Goal: Information Seeking & Learning: Check status

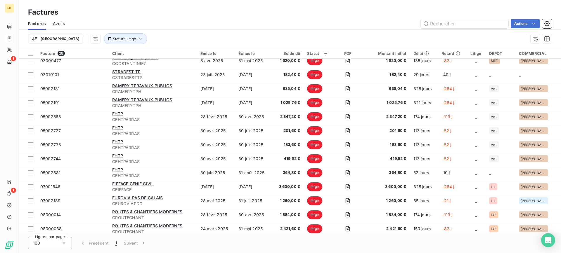
scroll to position [218, 0]
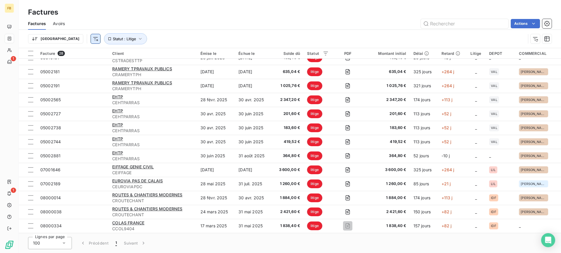
click at [69, 38] on html "FB 1 1 Factures Factures Avoirs Actions Trier Statut : Litige Facture 28 Client…" at bounding box center [280, 126] width 561 height 253
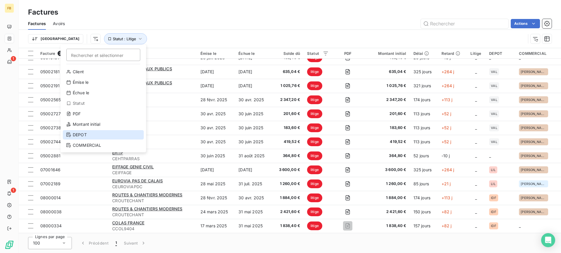
click at [92, 133] on div "DEPOT" at bounding box center [103, 134] width 81 height 9
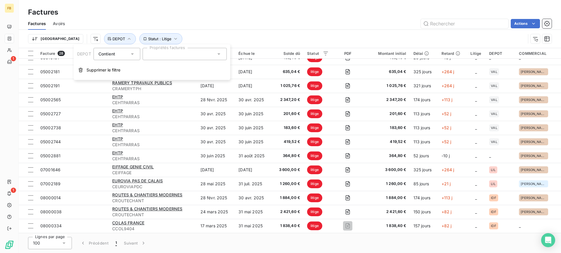
click at [167, 51] on div at bounding box center [185, 54] width 84 height 12
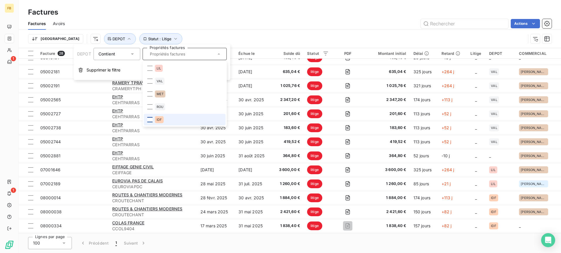
click at [147, 119] on div at bounding box center [149, 119] width 5 height 5
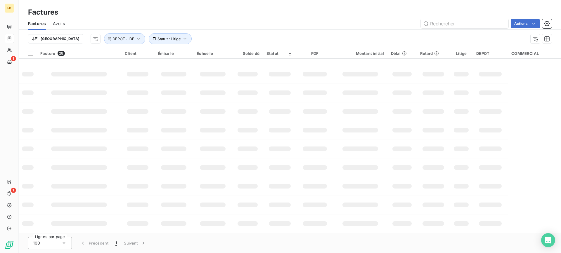
click at [211, 20] on div "Actions" at bounding box center [312, 23] width 480 height 9
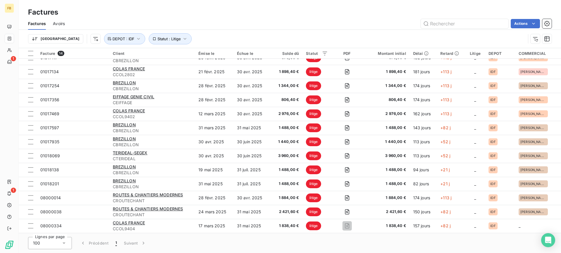
scroll to position [22, 0]
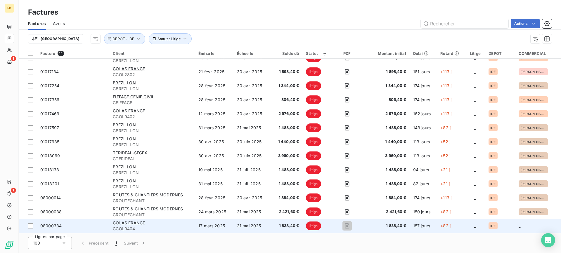
click at [183, 226] on span "CCOL9404" at bounding box center [152, 229] width 79 height 6
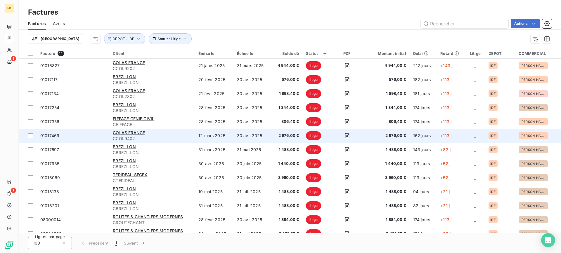
scroll to position [22, 0]
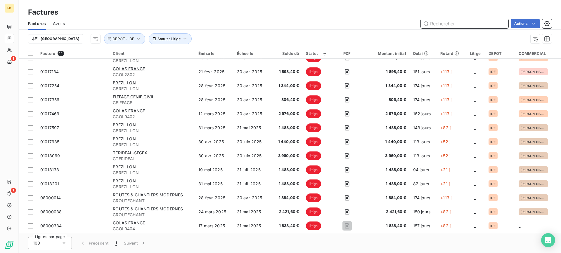
click at [451, 26] on input "text" at bounding box center [465, 23] width 88 height 9
type input "0046"
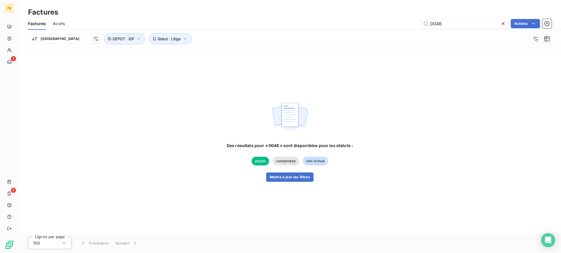
click at [294, 170] on div "Des résultats pour « 0046 » sont disponibles pour les statuts : payée compensée…" at bounding box center [290, 162] width 126 height 39
click at [294, 172] on div "Des résultats pour « 0046 » sont disponibles pour les statuts : payée compensée…" at bounding box center [290, 162] width 126 height 39
click at [294, 176] on button "Mettre à jour les filtres" at bounding box center [289, 177] width 47 height 9
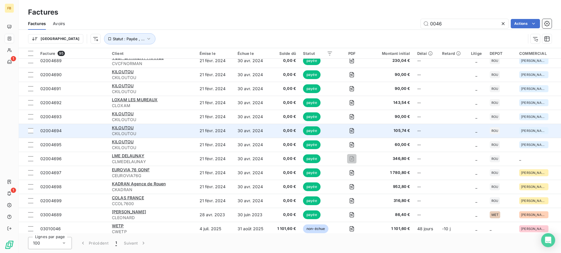
scroll to position [1158, 0]
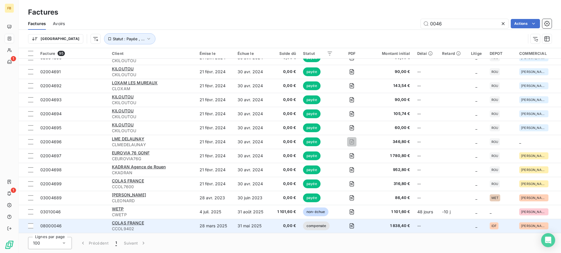
click at [180, 228] on span "CCOL9402" at bounding box center [152, 229] width 81 height 6
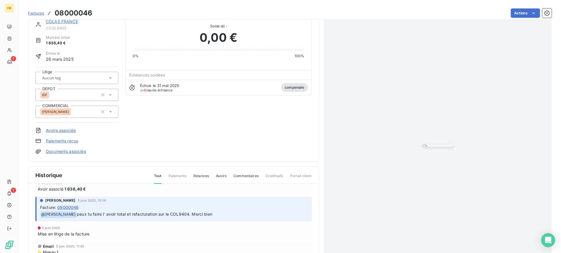
scroll to position [67, 0]
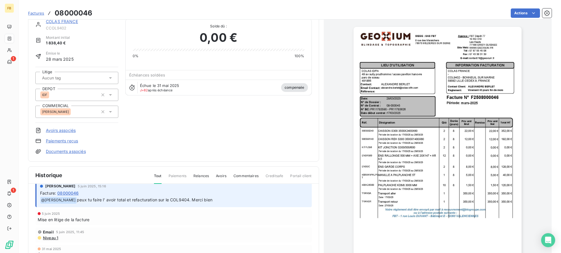
drag, startPoint x: 225, startPoint y: 204, endPoint x: 112, endPoint y: 209, distance: 112.9
click at [112, 209] on div "[PERSON_NAME] 28 juil. 2025, 16:55 Facture : 08000046 ﻿ @ [PERSON_NAME] avoir F…" at bounding box center [173, 229] width 276 height 182
click at [245, 190] on div "[PERSON_NAME] 5 juin 2025, 15:16 Facture : 08000046 ﻿ @ Romane Dormy peux tu fa…" at bounding box center [174, 194] width 268 height 20
drag, startPoint x: 229, startPoint y: 206, endPoint x: 100, endPoint y: 198, distance: 128.8
click at [100, 198] on div "[PERSON_NAME] 5 juin 2025, 15:16 Facture : 08000046 ﻿ @ Romane Dormy peux tu fa…" at bounding box center [173, 195] width 276 height 25
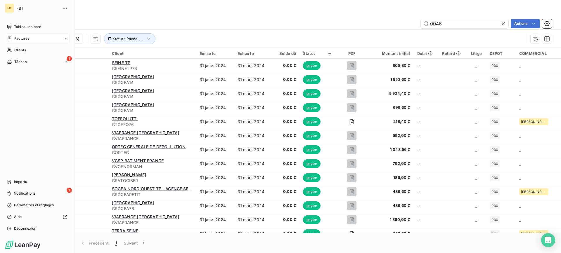
drag, startPoint x: 11, startPoint y: 37, endPoint x: 15, endPoint y: 39, distance: 3.7
click at [12, 38] on icon at bounding box center [9, 38] width 5 height 5
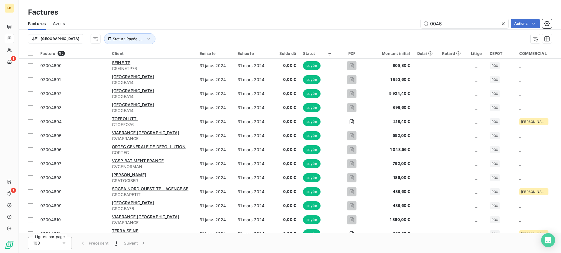
click at [504, 24] on icon at bounding box center [503, 24] width 6 height 6
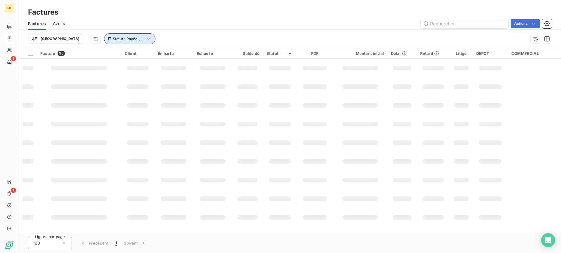
click at [113, 39] on span "Statut : Payée , ..." at bounding box center [129, 39] width 32 height 5
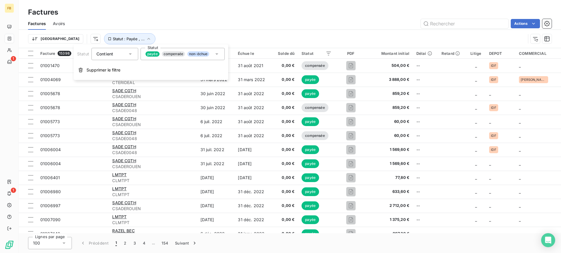
click at [180, 53] on span "compensée" at bounding box center [173, 53] width 23 height 5
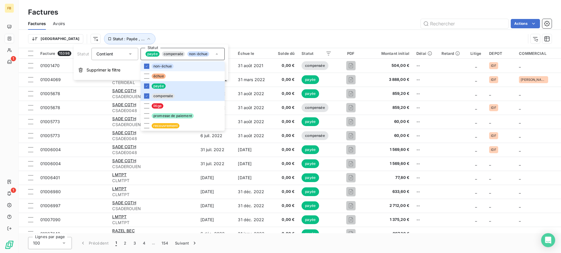
drag, startPoint x: 147, startPoint y: 63, endPoint x: 148, endPoint y: 71, distance: 7.6
click at [147, 63] on li "non-échue" at bounding box center [183, 66] width 84 height 10
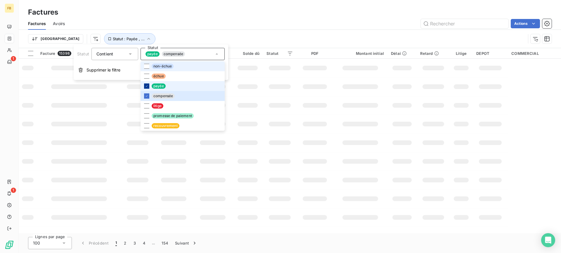
click at [148, 87] on div at bounding box center [146, 86] width 5 height 5
click at [147, 95] on icon at bounding box center [147, 96] width 4 height 4
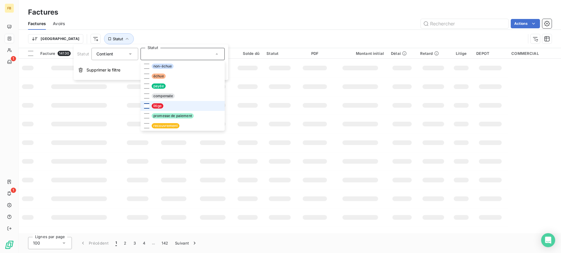
click at [146, 108] on div at bounding box center [146, 105] width 5 height 5
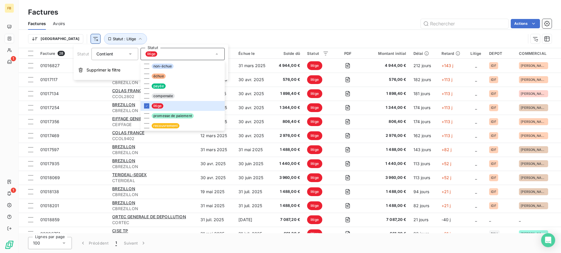
click at [65, 41] on html "FB 1 1 Factures Factures Avoirs Actions Trier Statut : Litige Facture 28 Client…" at bounding box center [280, 126] width 561 height 253
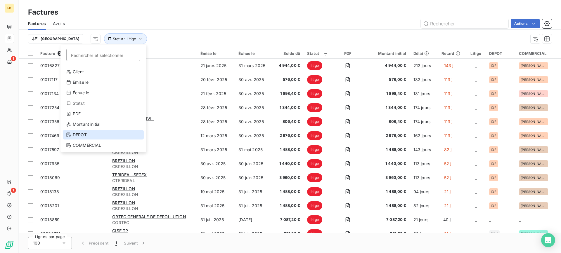
click at [82, 137] on div "DEPOT" at bounding box center [103, 134] width 81 height 9
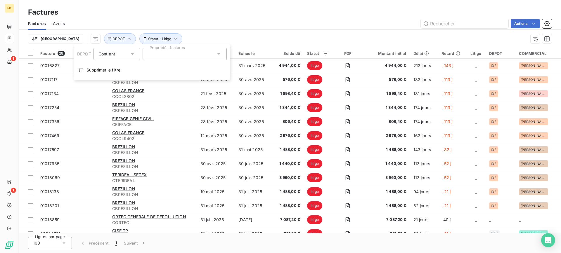
click at [144, 56] on div at bounding box center [185, 54] width 84 height 12
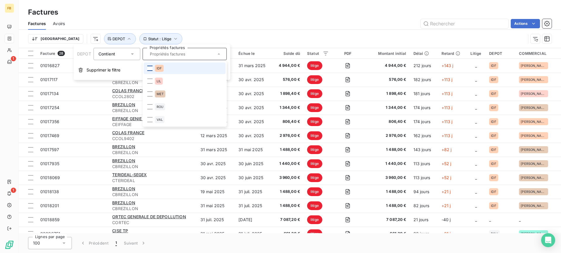
click at [148, 69] on div at bounding box center [149, 68] width 5 height 5
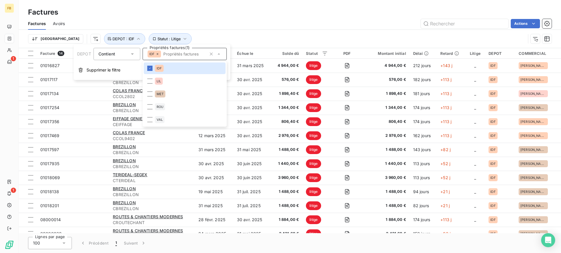
click at [190, 18] on div "Factures Avoirs Actions" at bounding box center [290, 24] width 542 height 12
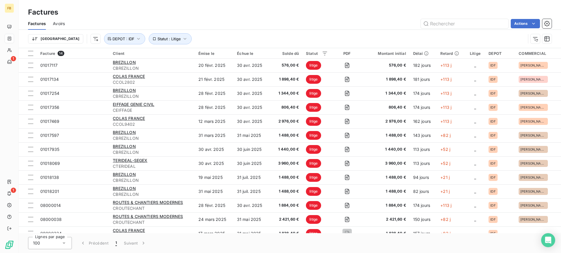
scroll to position [22, 0]
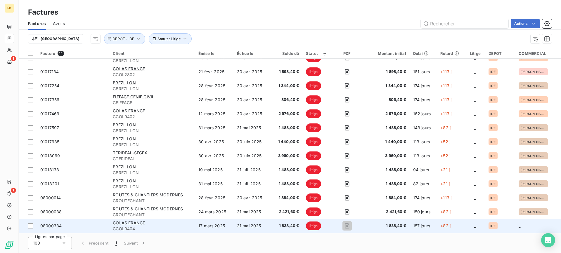
click at [200, 227] on td "17 mars 2025" at bounding box center [214, 226] width 39 height 14
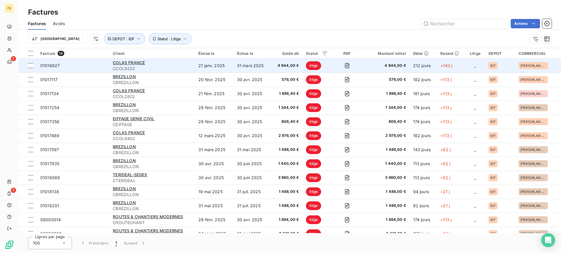
click at [215, 70] on td "21 janv. 2025" at bounding box center [214, 66] width 39 height 14
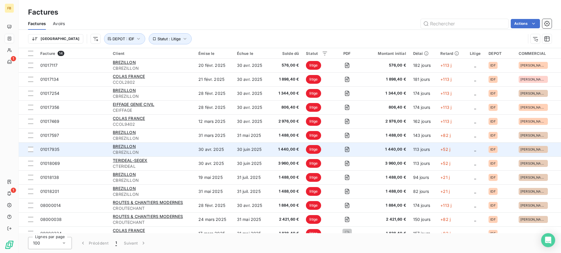
scroll to position [22, 0]
